Goal: Information Seeking & Learning: Learn about a topic

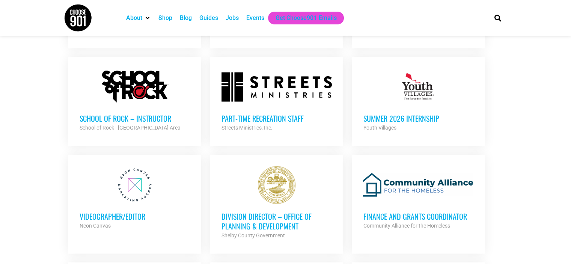
scroll to position [1532, 0]
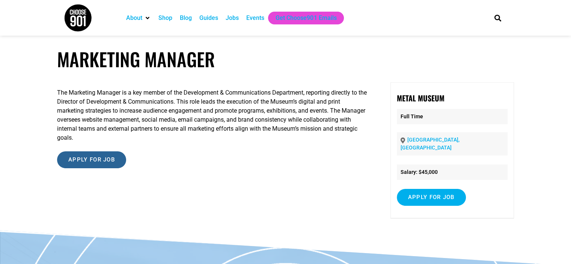
click at [88, 151] on input "Apply for job" at bounding box center [91, 159] width 69 height 17
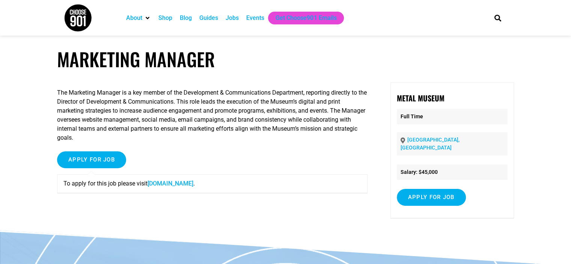
click at [155, 180] on link "www.metalmuseum.org" at bounding box center [171, 183] width 46 height 7
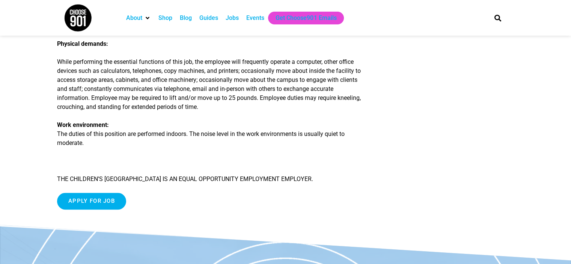
scroll to position [861, 0]
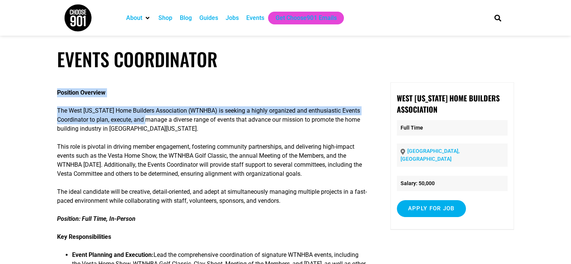
drag, startPoint x: 56, startPoint y: 112, endPoint x: 150, endPoint y: 117, distance: 94.4
click at [150, 117] on p "The West Tennessee Home Builders Association (WTNHBA) is seeking a highly organ…" at bounding box center [212, 119] width 311 height 27
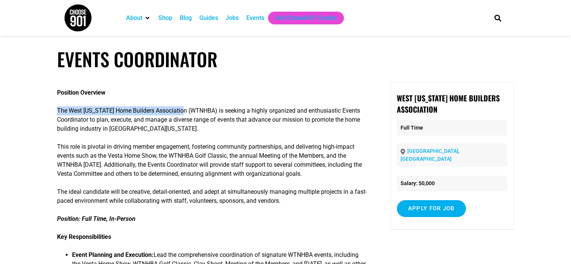
drag, startPoint x: 177, startPoint y: 111, endPoint x: 57, endPoint y: 113, distance: 120.2
click at [57, 113] on p "The West Tennessee Home Builders Association (WTNHBA) is seeking a highly organ…" at bounding box center [212, 119] width 311 height 27
copy p "The West Tennessee Home Builders Association"
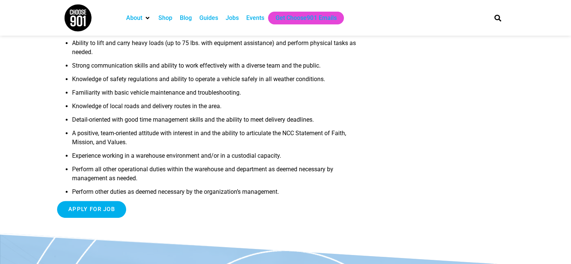
scroll to position [488, 0]
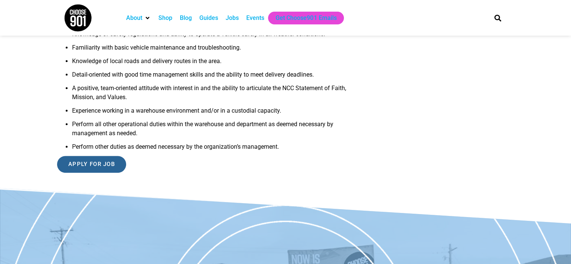
click at [72, 163] on input "Apply for job" at bounding box center [91, 164] width 69 height 17
